Goal: Information Seeking & Learning: Learn about a topic

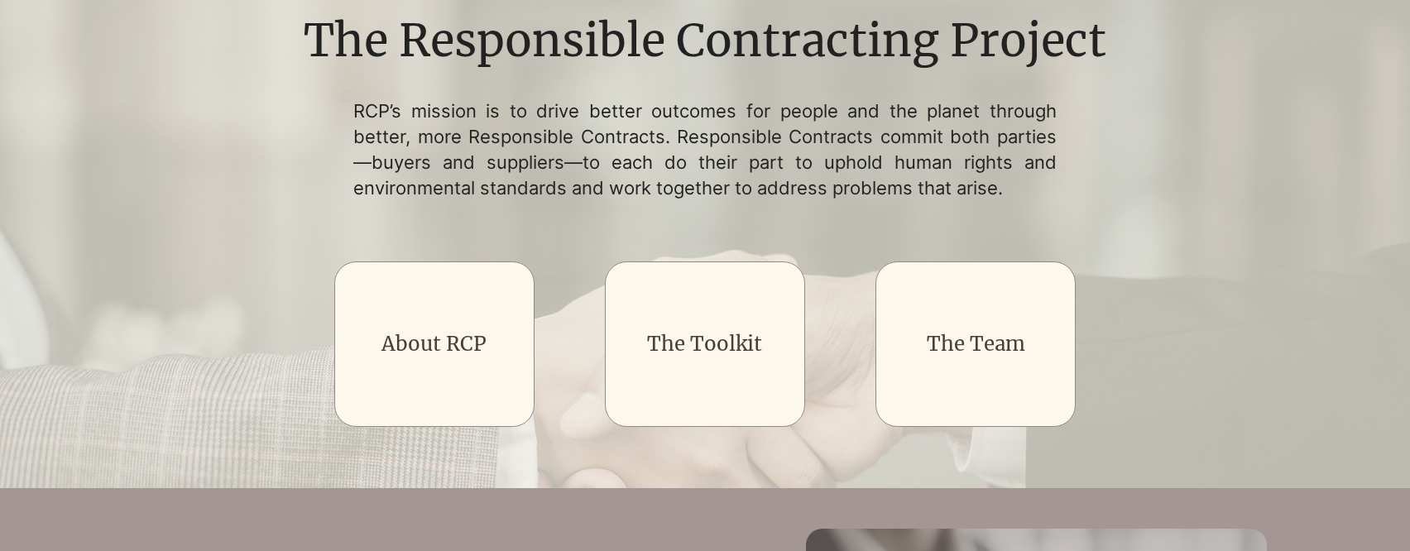
scroll to position [239, 0]
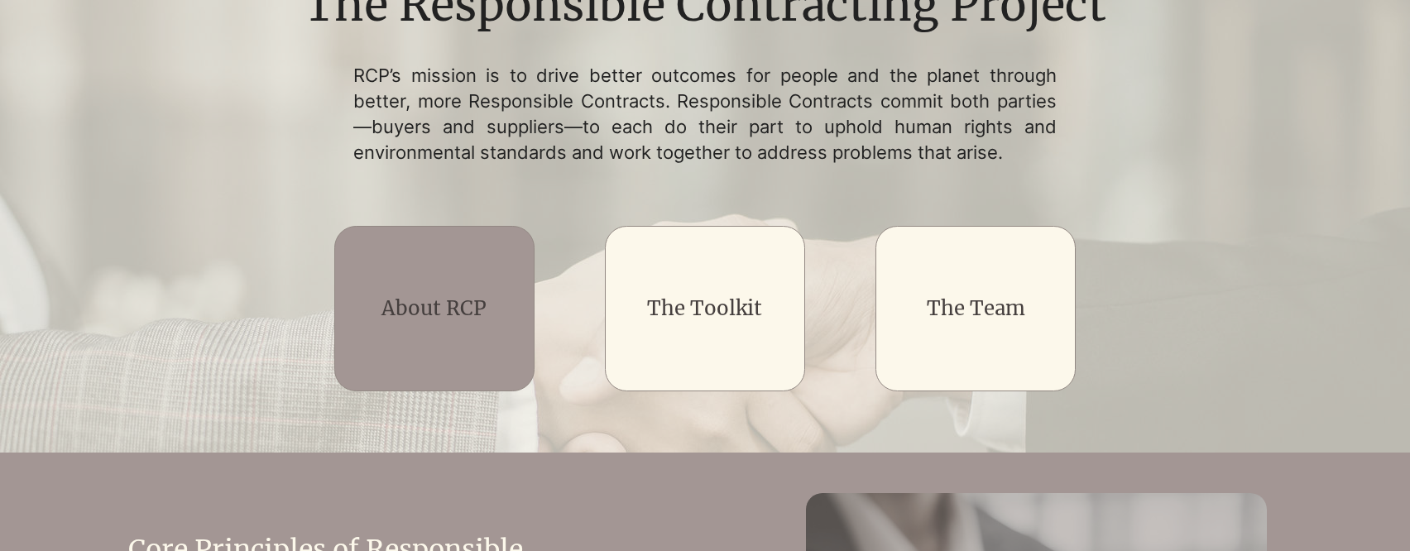
click at [481, 295] on link "About RCP" at bounding box center [433, 308] width 105 height 26
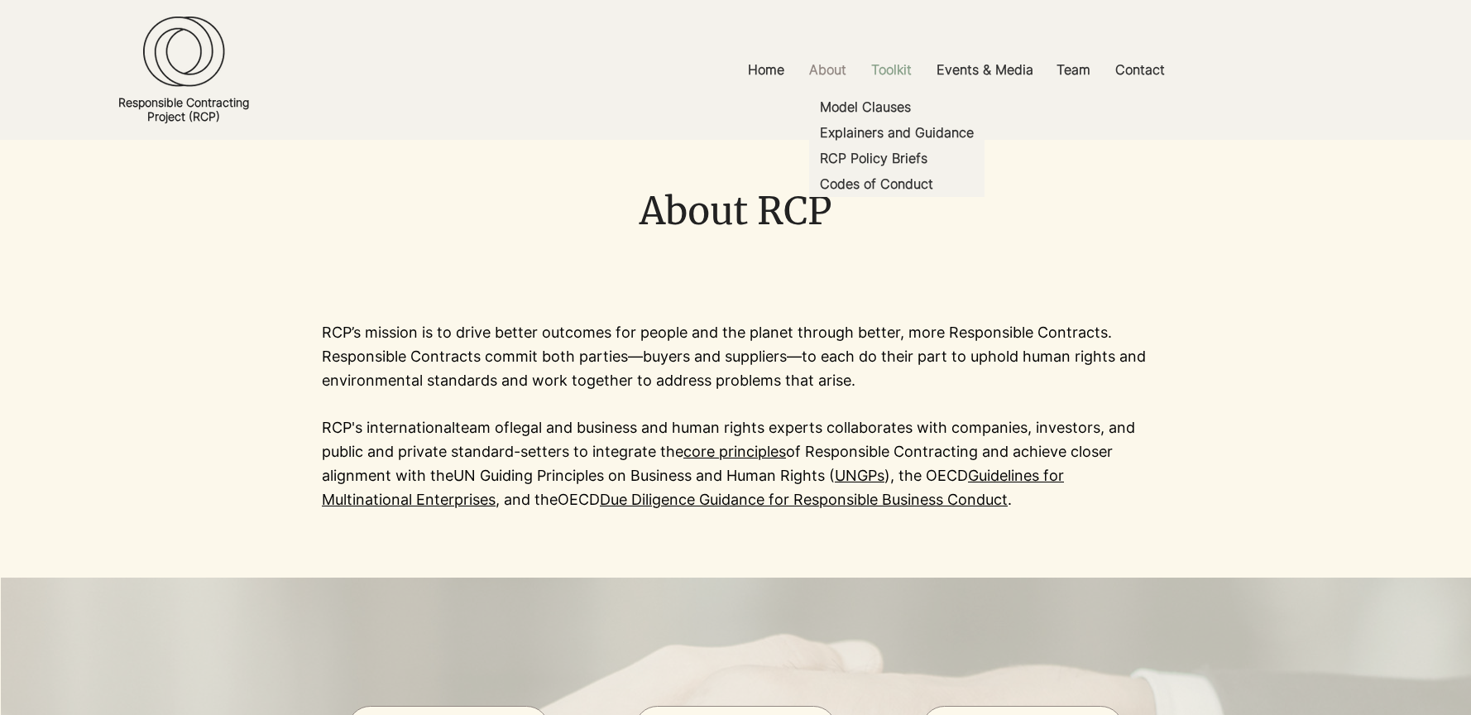
click at [904, 73] on p "Toolkit" at bounding box center [891, 69] width 57 height 37
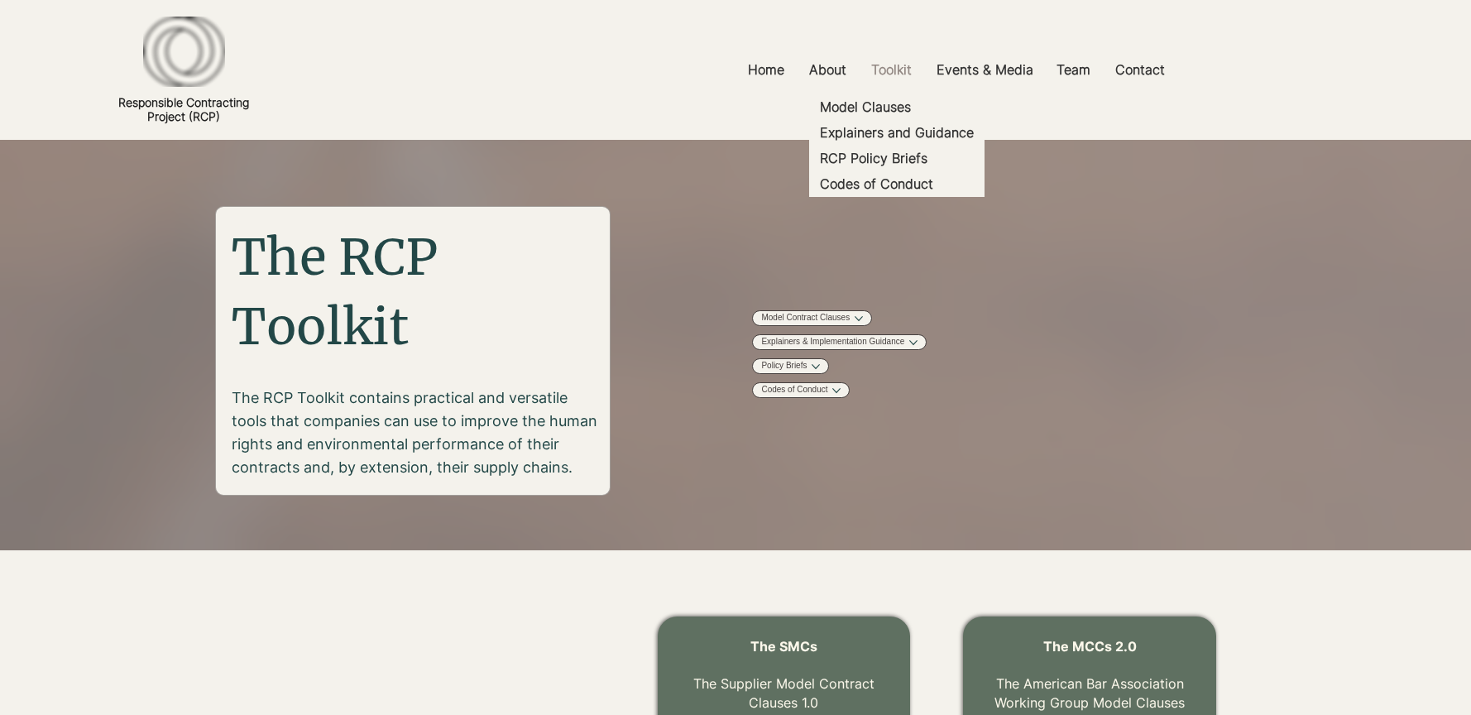
click at [903, 73] on p "Toolkit" at bounding box center [891, 69] width 57 height 37
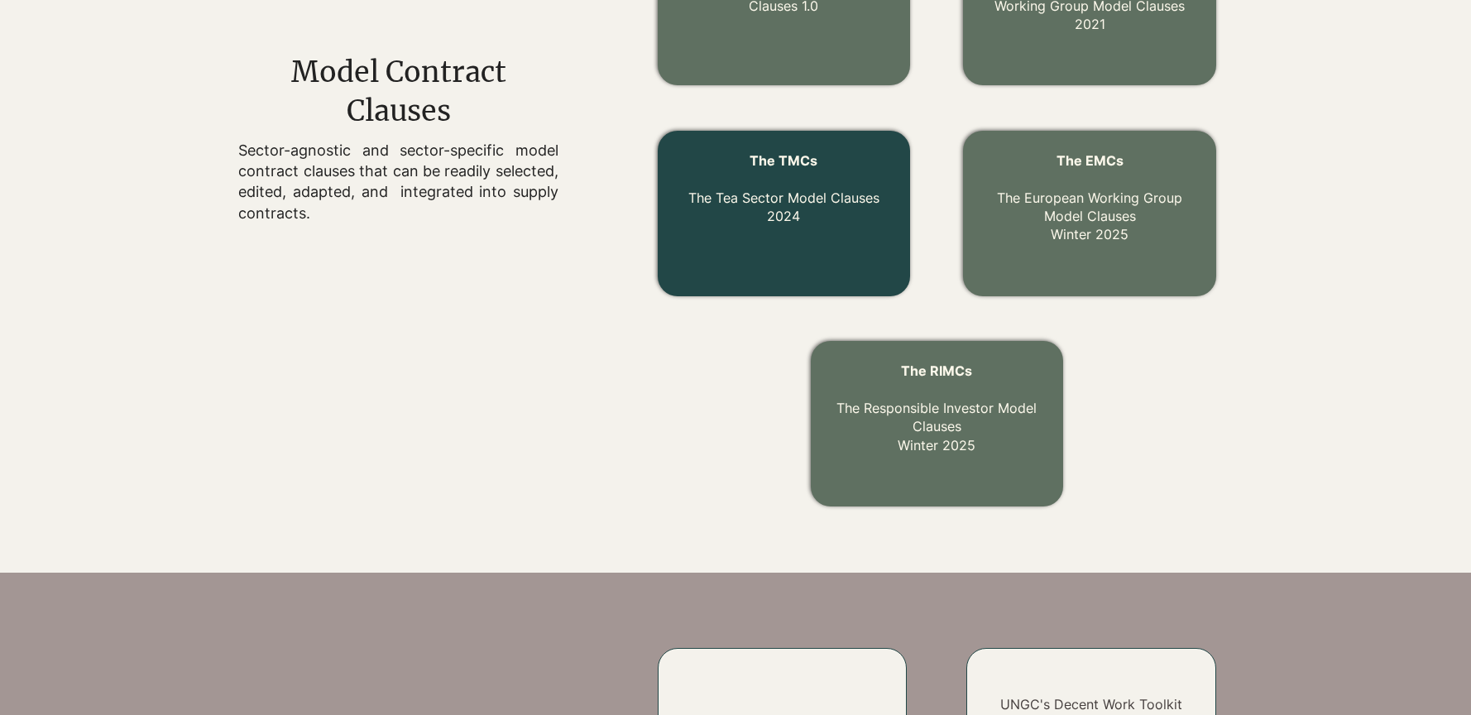
scroll to position [516, 0]
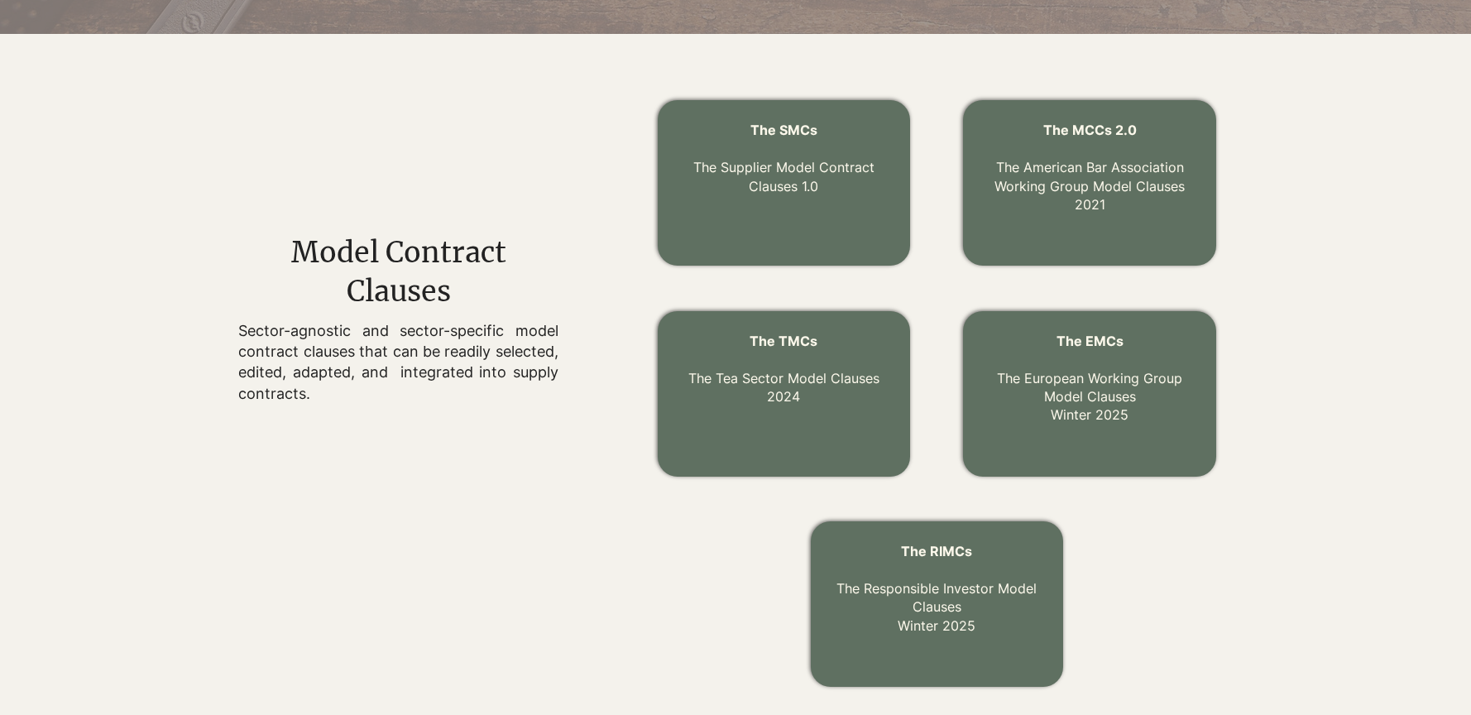
click at [813, 231] on div at bounding box center [784, 182] width 252 height 165
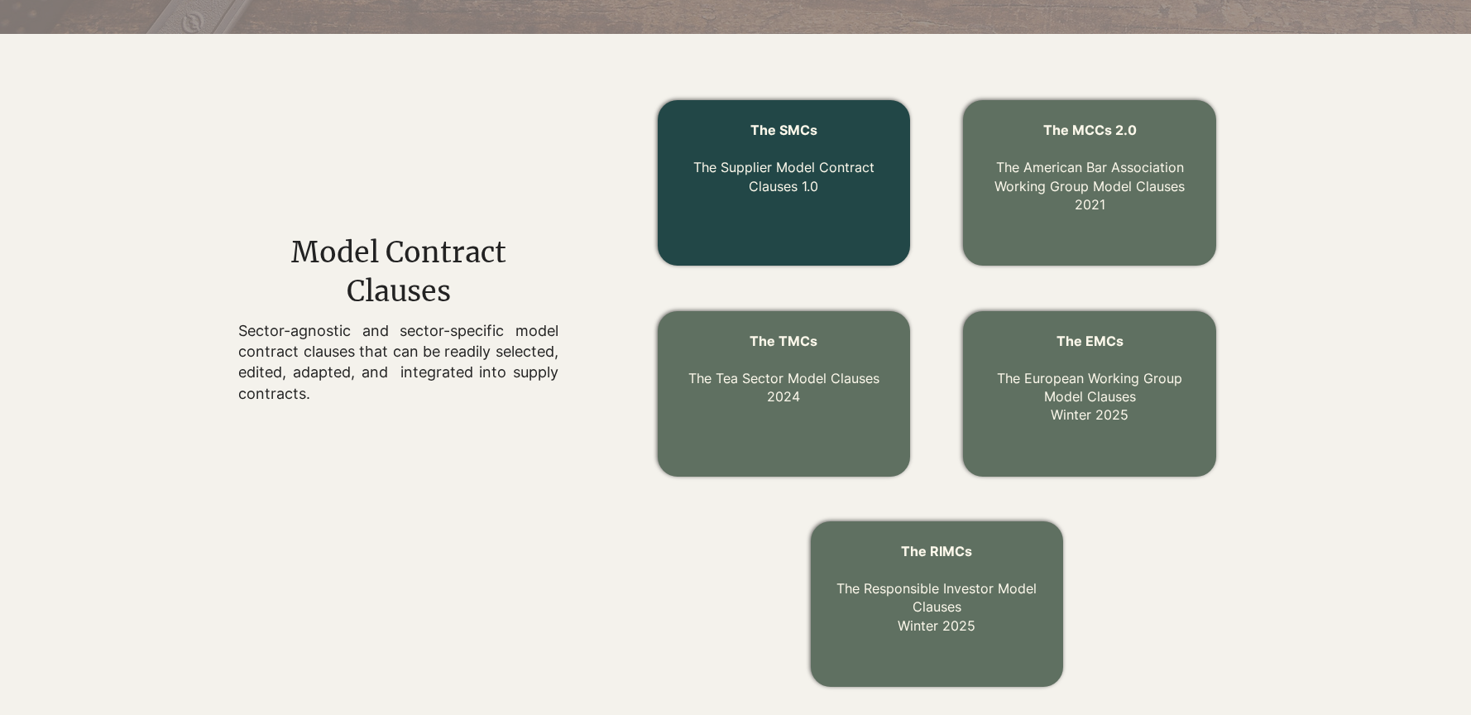
click at [813, 231] on div at bounding box center [784, 182] width 252 height 165
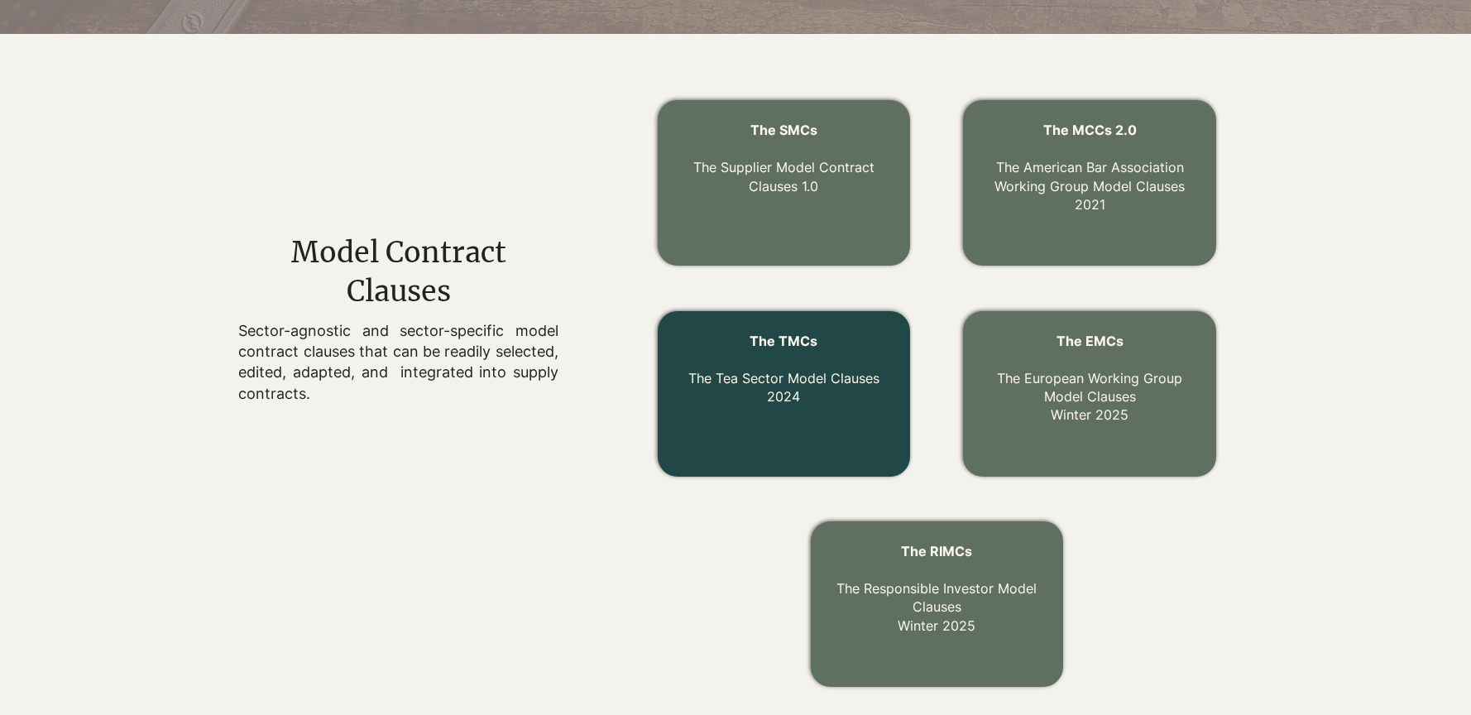
click at [799, 370] on link "The TMCs The Tea Sector Model Clauses 2024" at bounding box center [783, 369] width 191 height 72
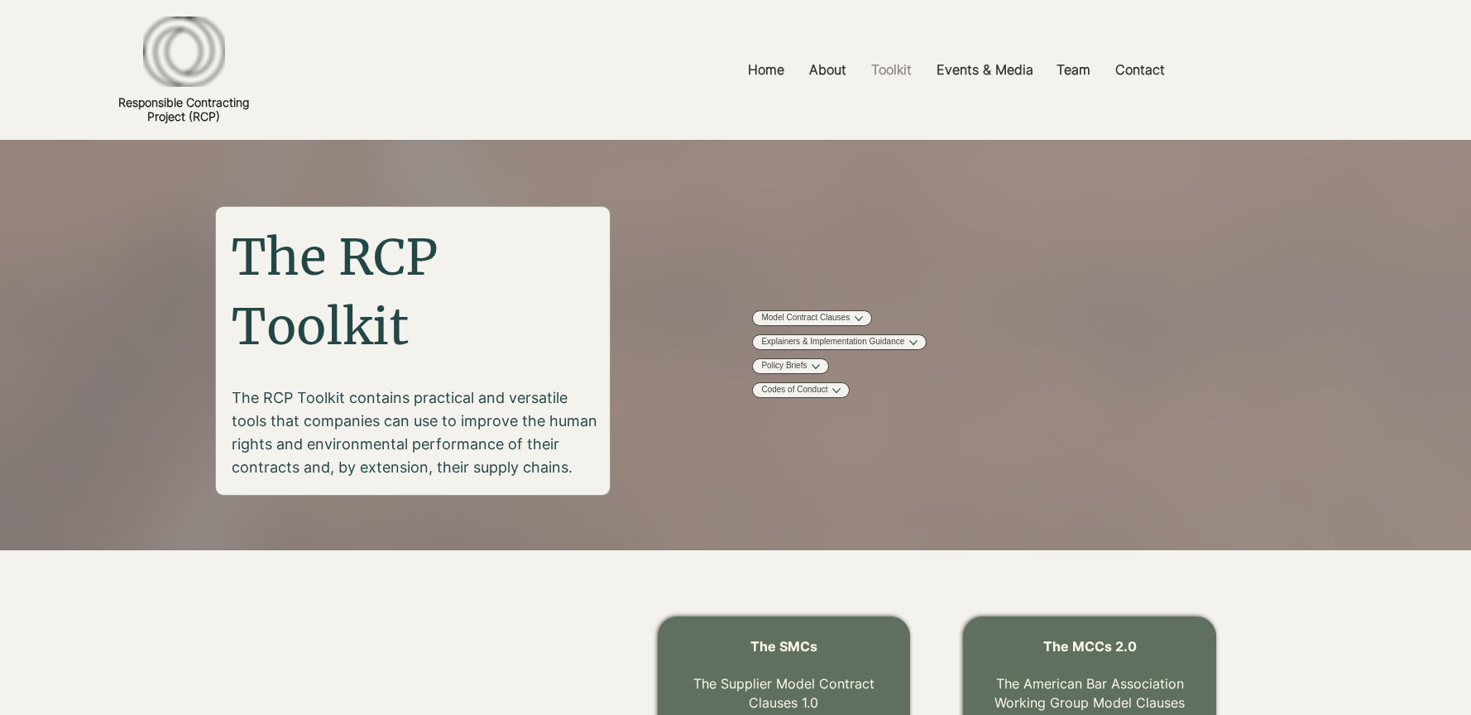
scroll to position [516, 0]
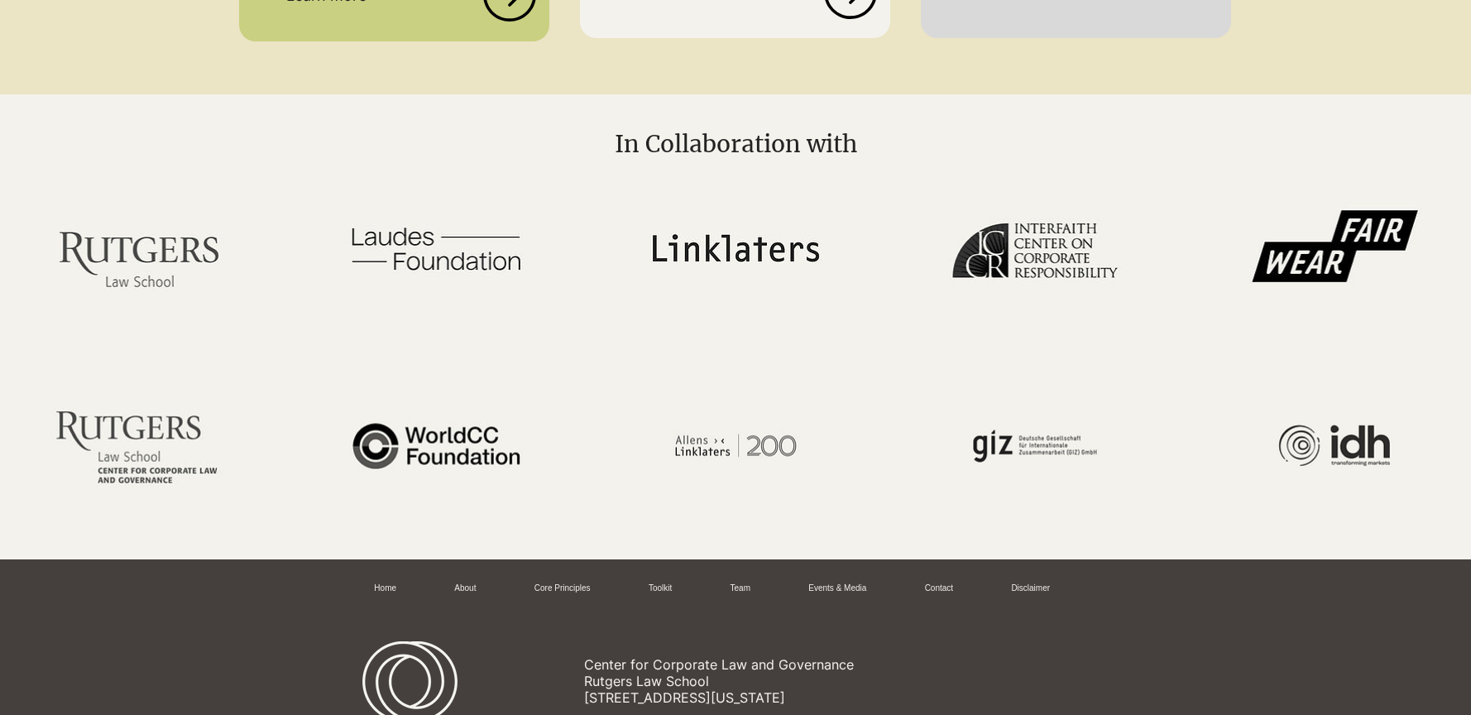
scroll to position [2887, 0]
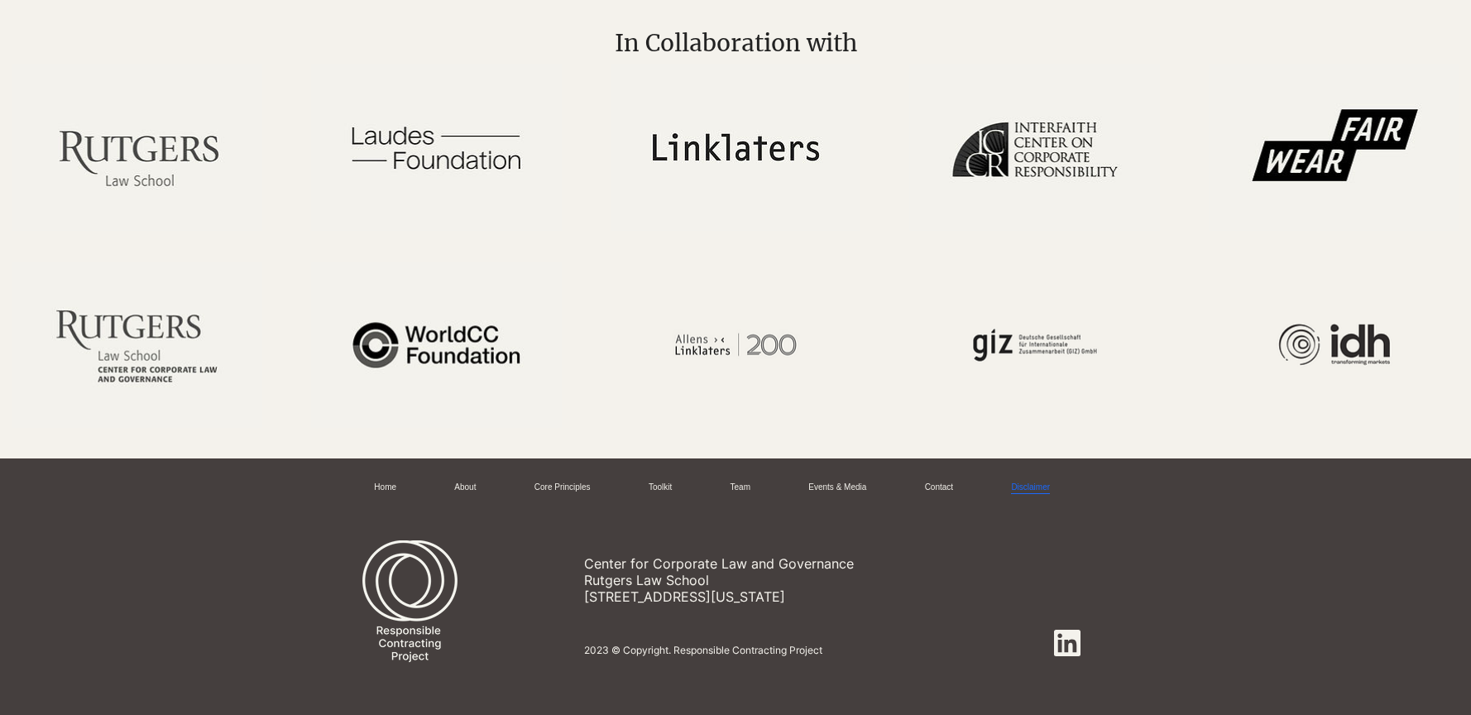
click at [1034, 482] on link "Disclaimer" at bounding box center [1030, 488] width 39 height 12
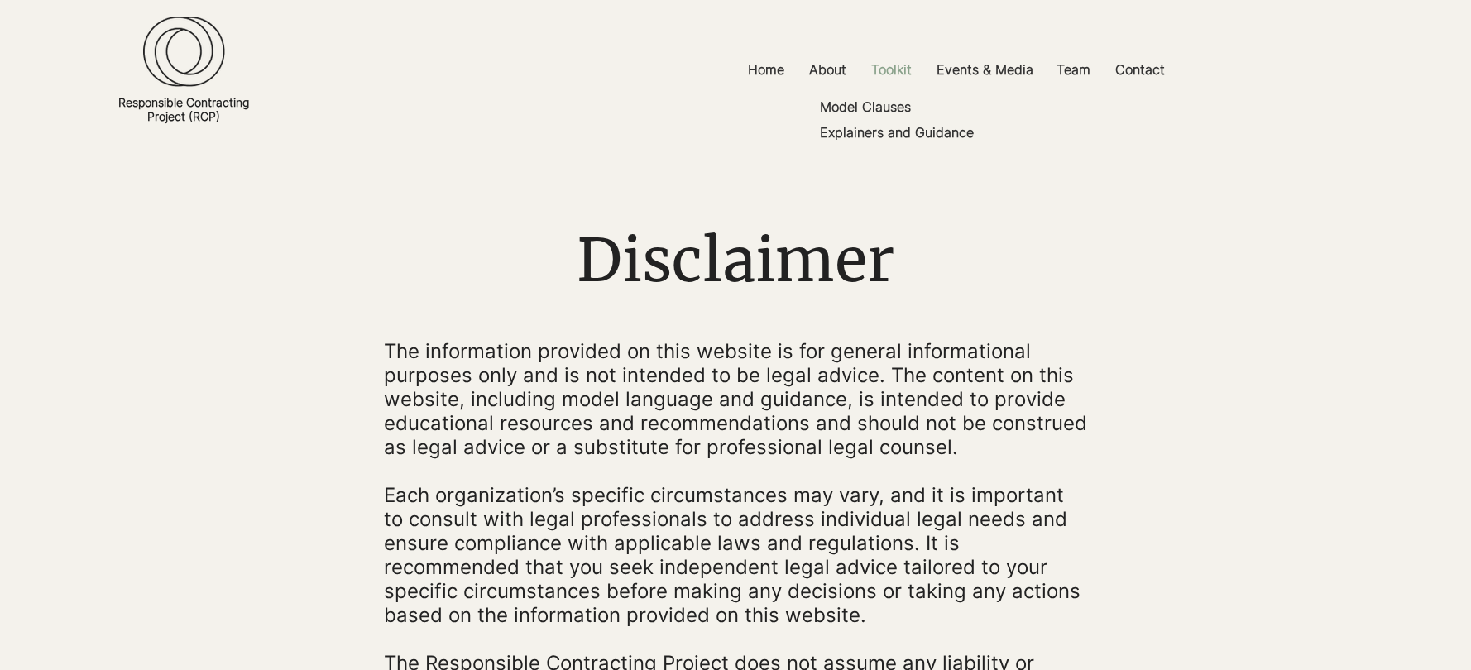
click at [888, 74] on p "Toolkit" at bounding box center [891, 69] width 57 height 37
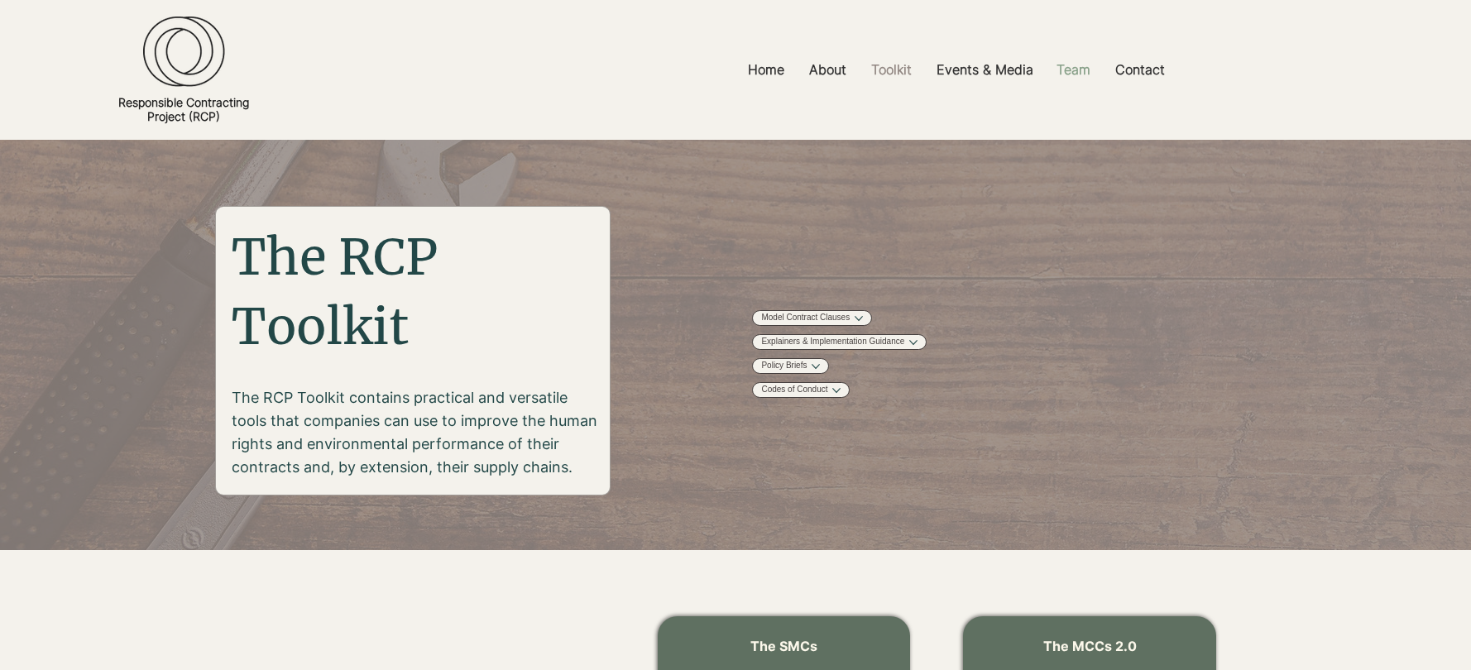
click at [1079, 64] on p "Team" at bounding box center [1073, 69] width 50 height 37
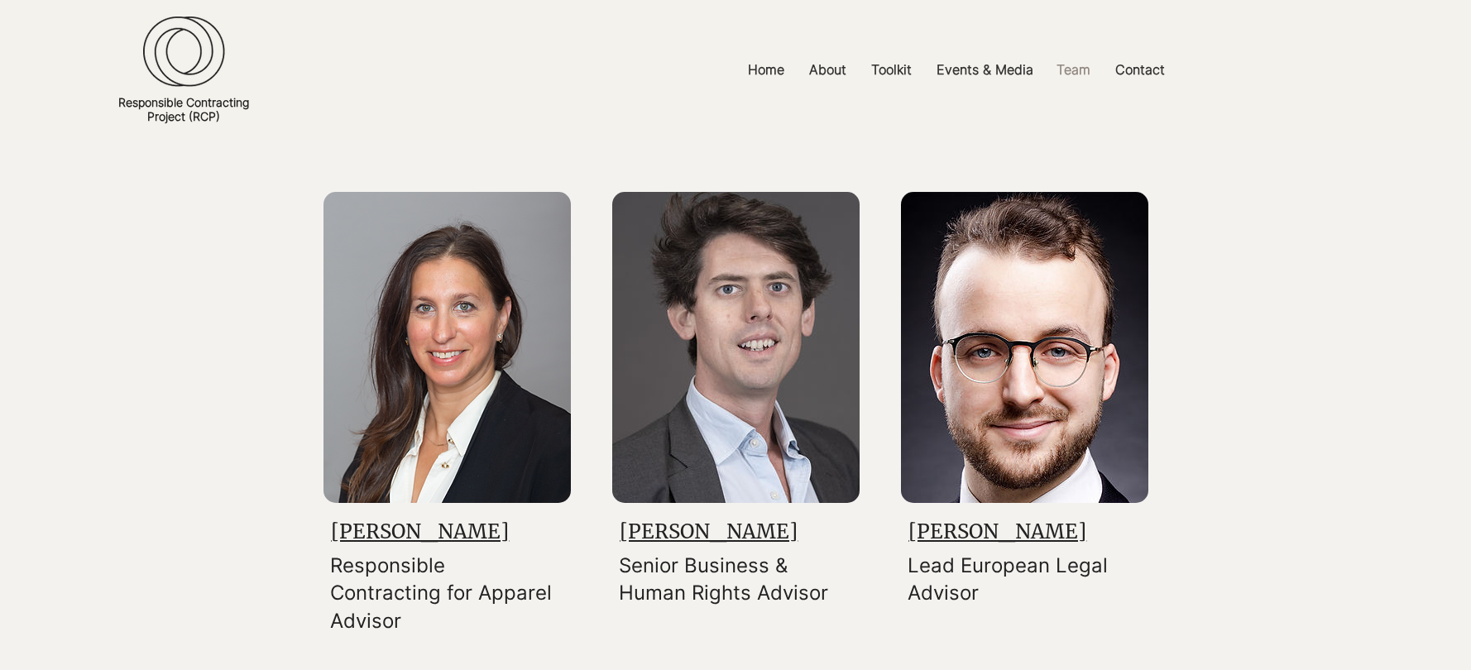
scroll to position [1618, 0]
